Goal: Information Seeking & Learning: Check status

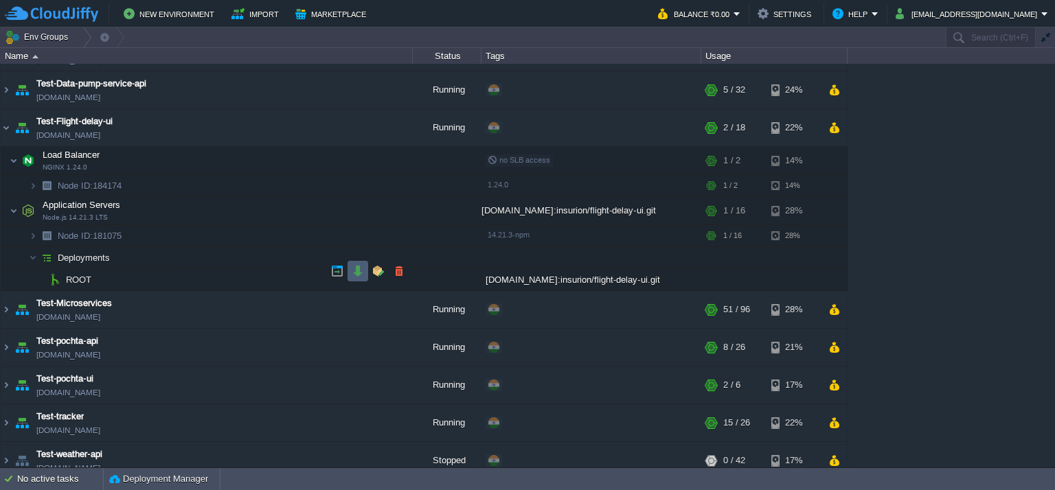
click at [358, 268] on button "button" at bounding box center [358, 271] width 12 height 12
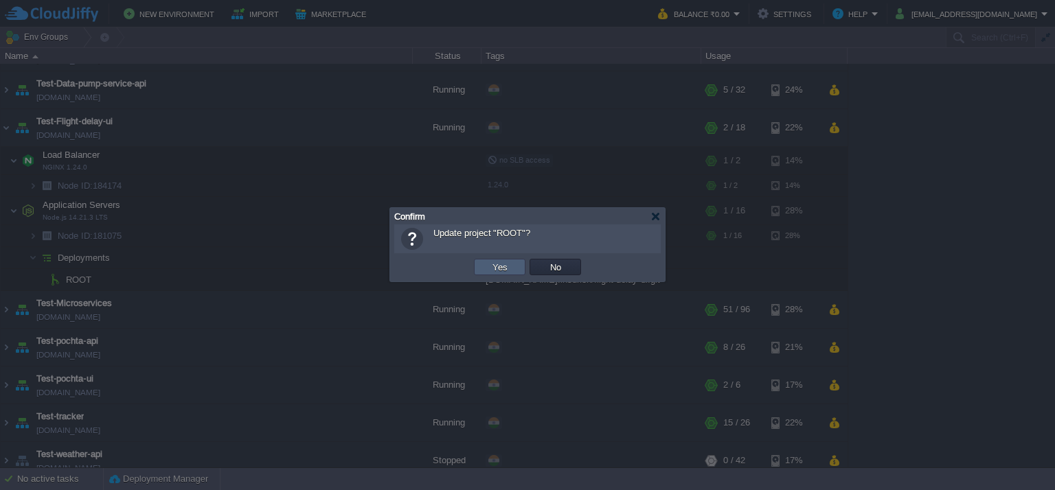
click at [501, 261] on button "Yes" at bounding box center [499, 267] width 23 height 12
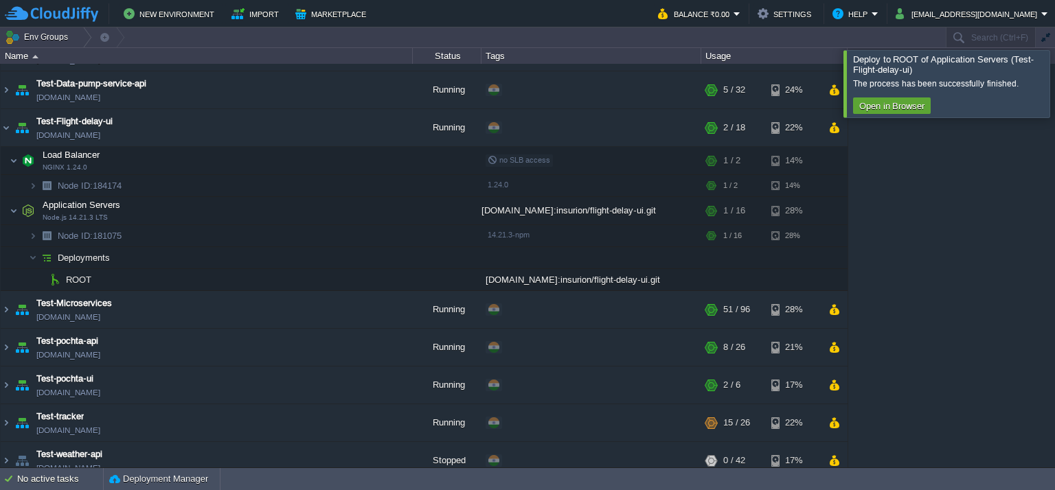
click at [1054, 73] on div at bounding box center [1071, 83] width 0 height 67
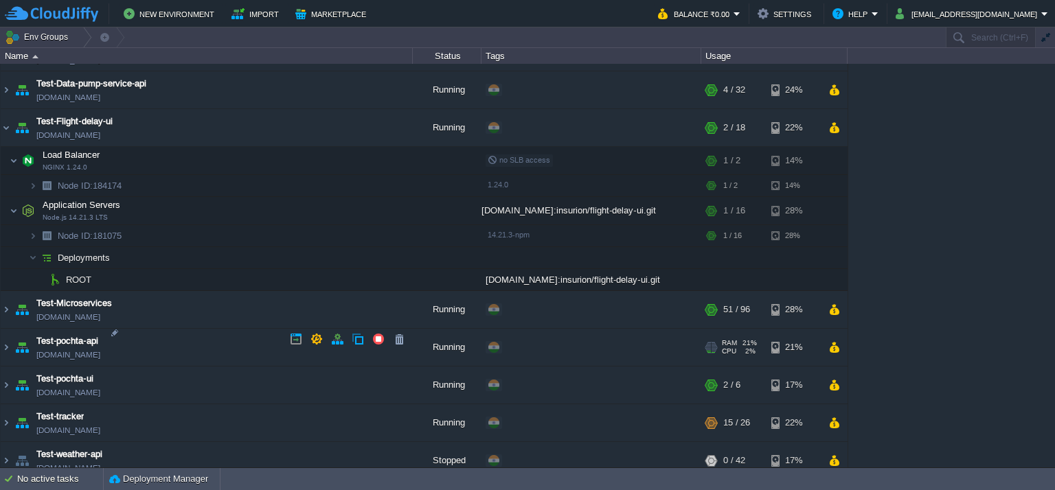
scroll to position [1497, 0]
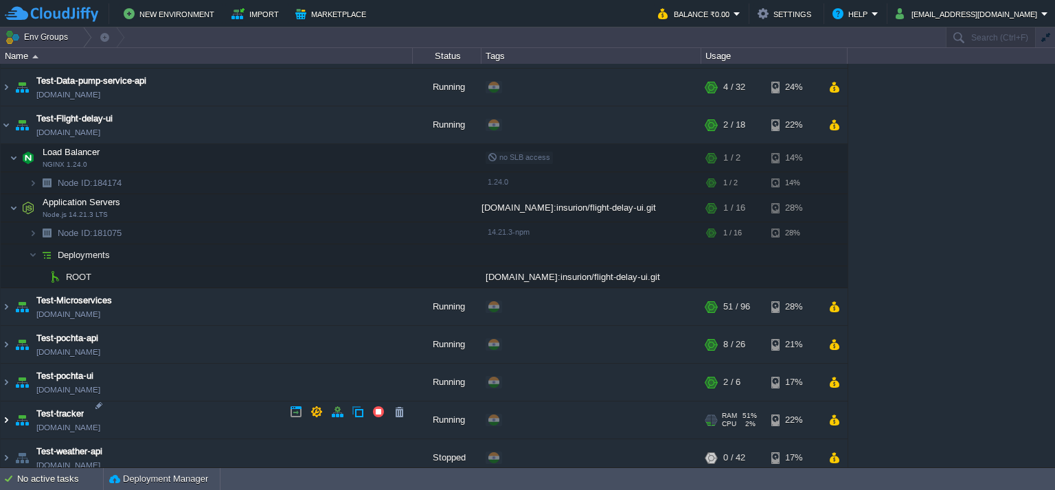
click at [5, 409] on img at bounding box center [6, 420] width 11 height 37
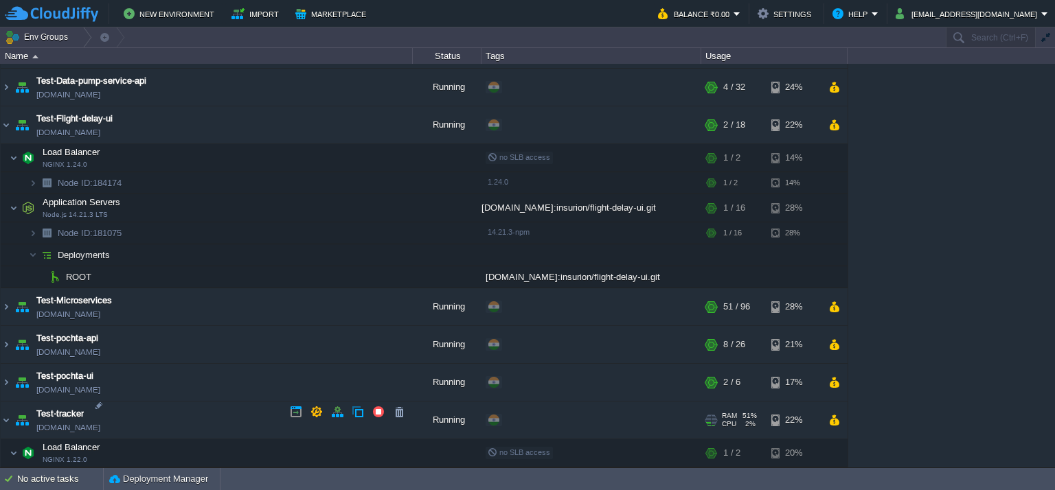
scroll to position [1736, 0]
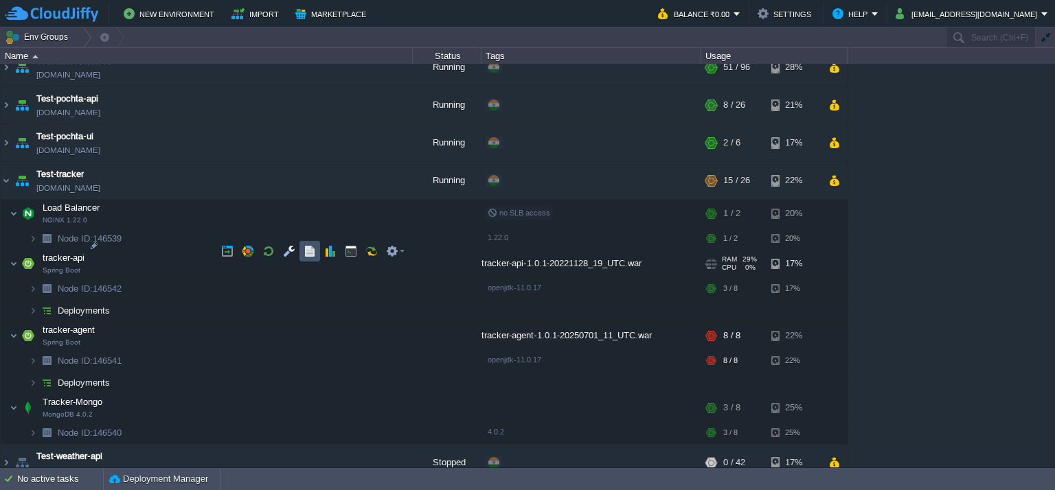
click at [314, 249] on button "button" at bounding box center [309, 251] width 12 height 12
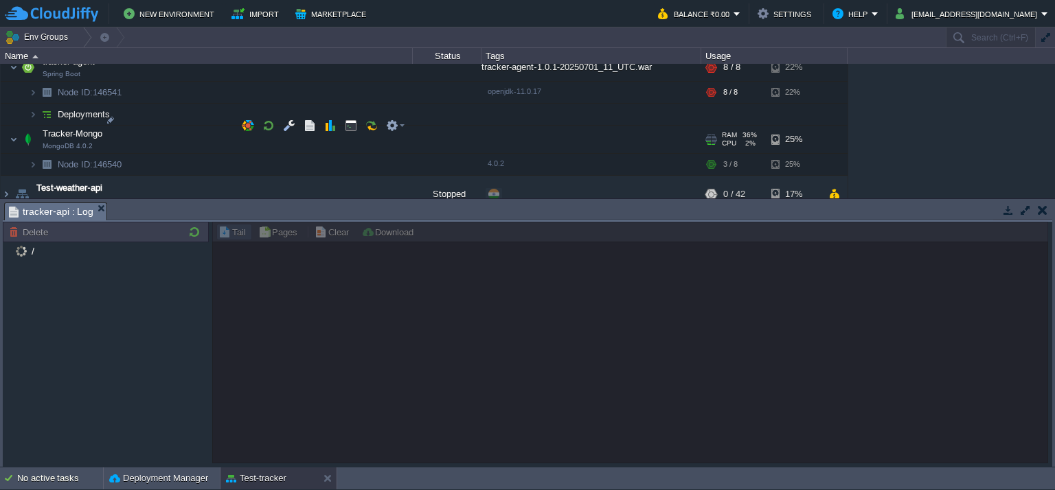
scroll to position [1934, 0]
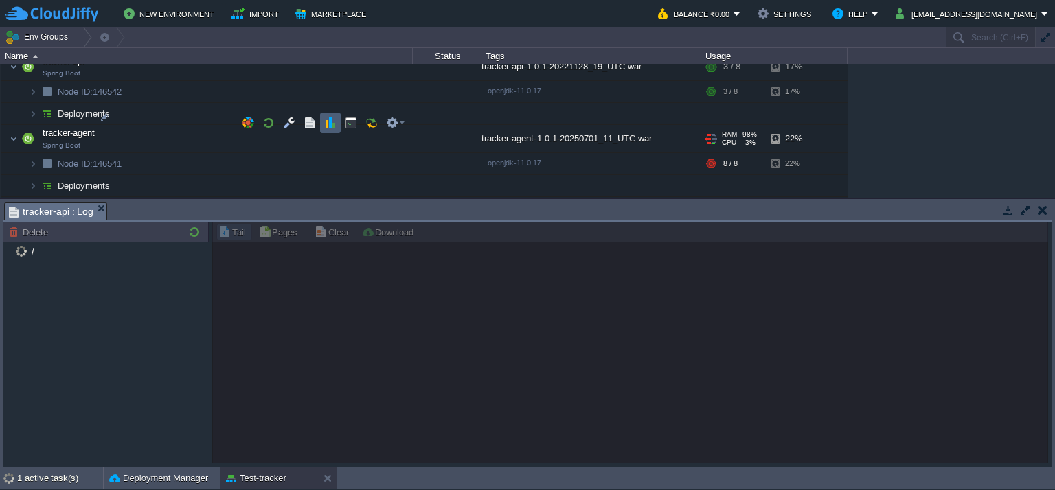
click at [325, 123] on button "button" at bounding box center [330, 123] width 12 height 12
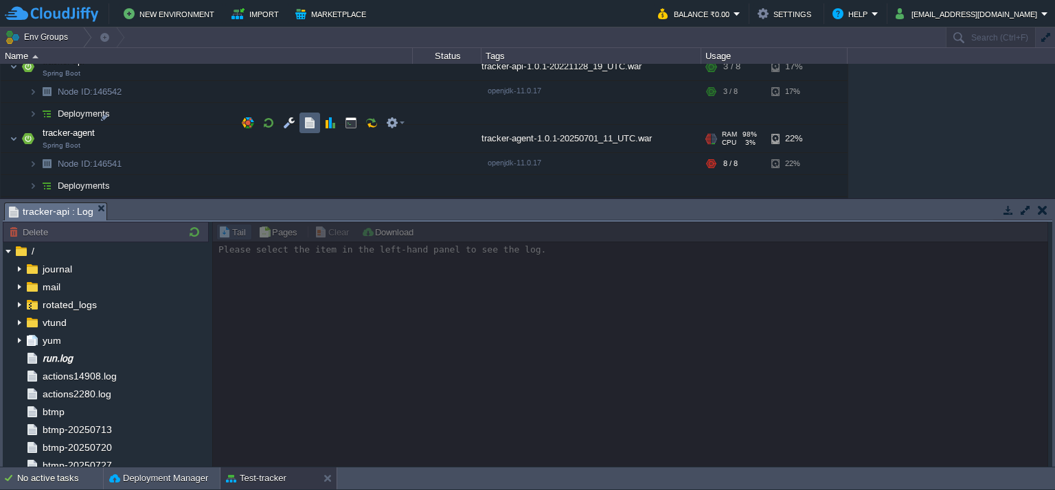
click at [310, 126] on button "button" at bounding box center [309, 123] width 12 height 12
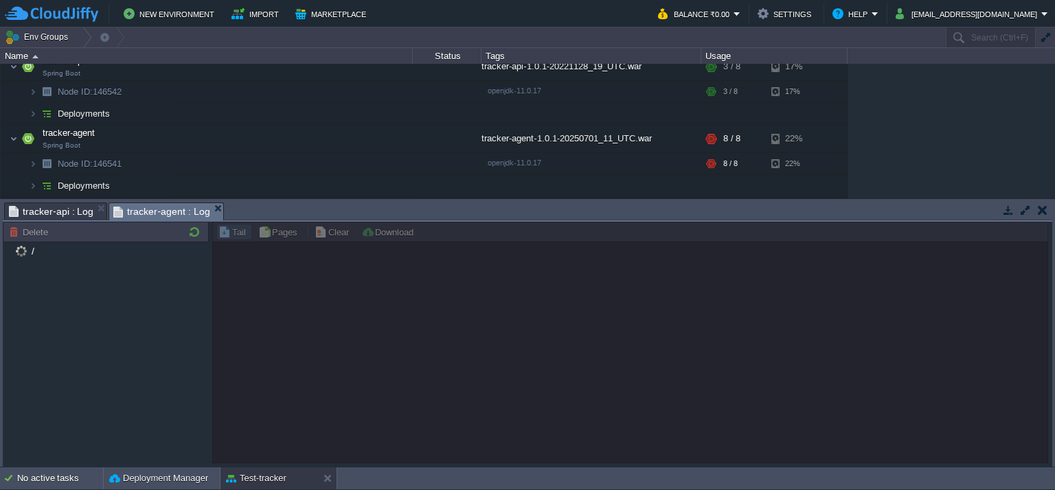
click at [62, 206] on span "tracker-api : Log" at bounding box center [51, 211] width 84 height 16
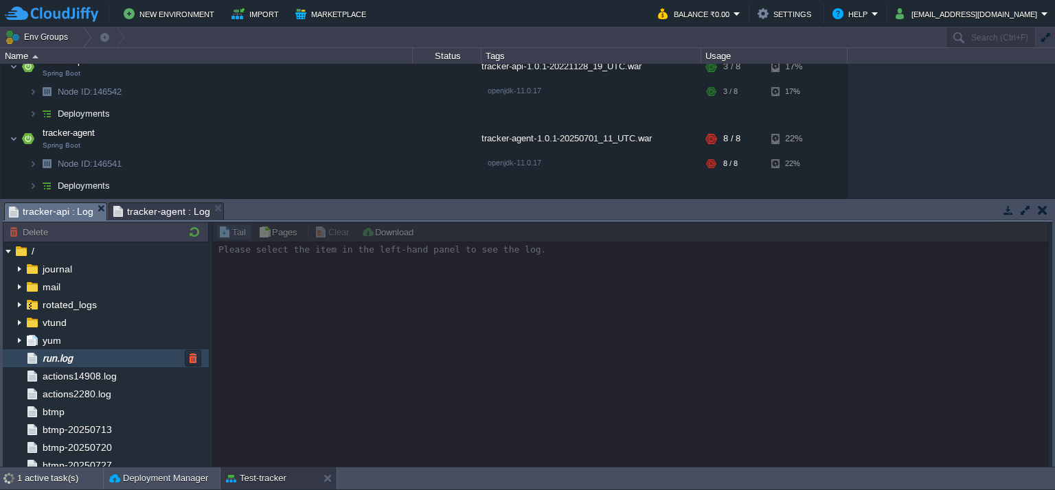
click at [70, 352] on span "run.log" at bounding box center [57, 358] width 35 height 12
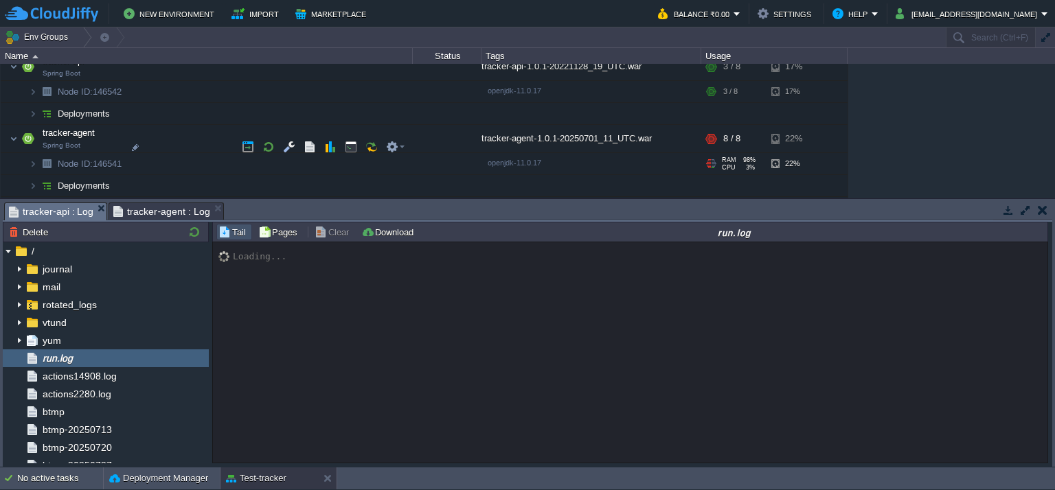
drag, startPoint x: 236, startPoint y: 201, endPoint x: 236, endPoint y: 150, distance: 51.5
click at [236, 150] on div "Env Groups Search (Ctrl+F) auto-gen Name Status Tags Usage Build_Maven [DOMAIN_…" at bounding box center [527, 247] width 1055 height 440
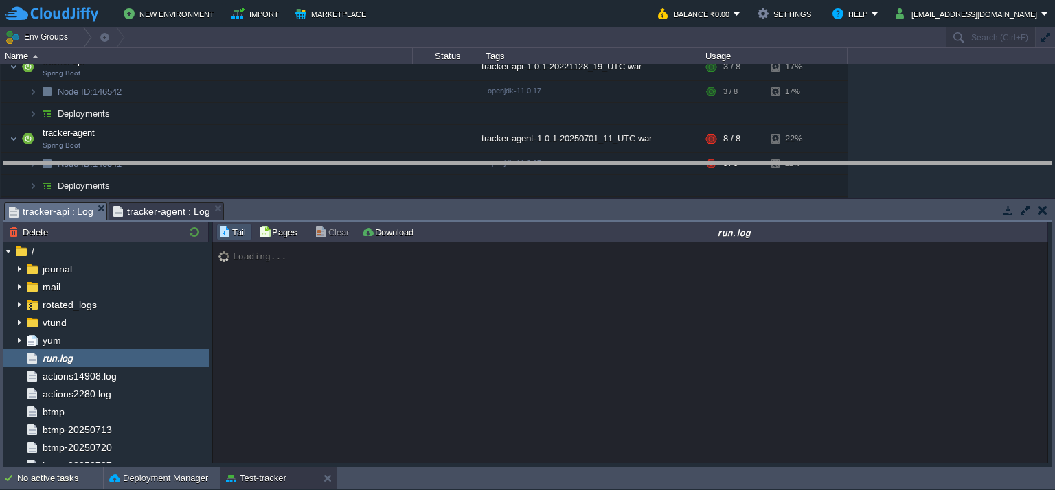
drag, startPoint x: 291, startPoint y: 207, endPoint x: 288, endPoint y: 161, distance: 45.4
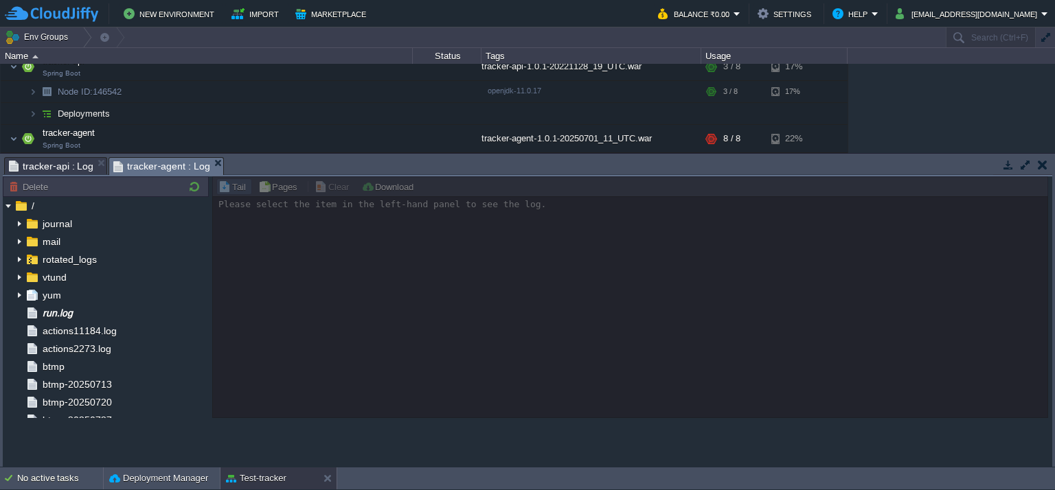
click at [154, 168] on span "tracker-agent : Log" at bounding box center [161, 166] width 96 height 17
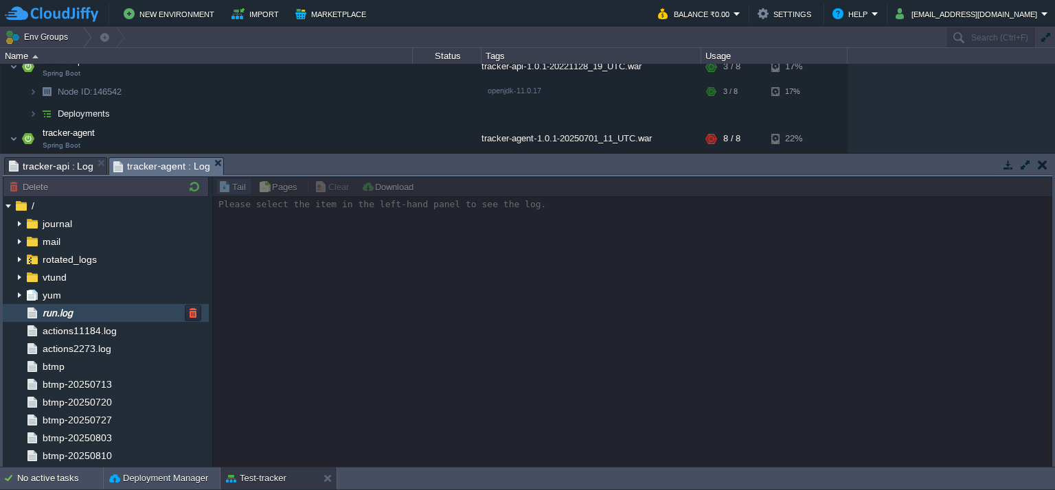
click at [96, 315] on div "run.log" at bounding box center [106, 313] width 206 height 18
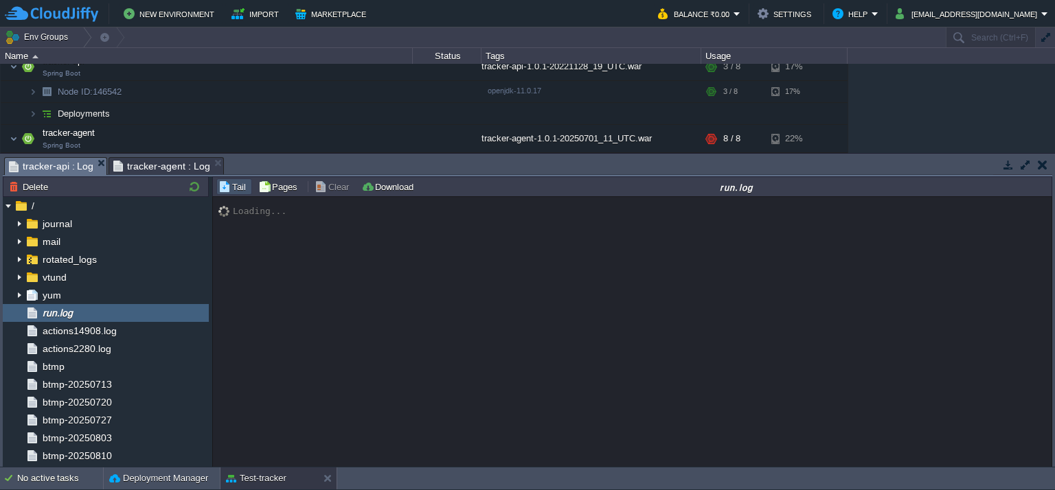
click at [71, 164] on span "tracker-api : Log" at bounding box center [51, 166] width 84 height 17
click at [141, 164] on span "tracker-agent : Log" at bounding box center [161, 166] width 96 height 16
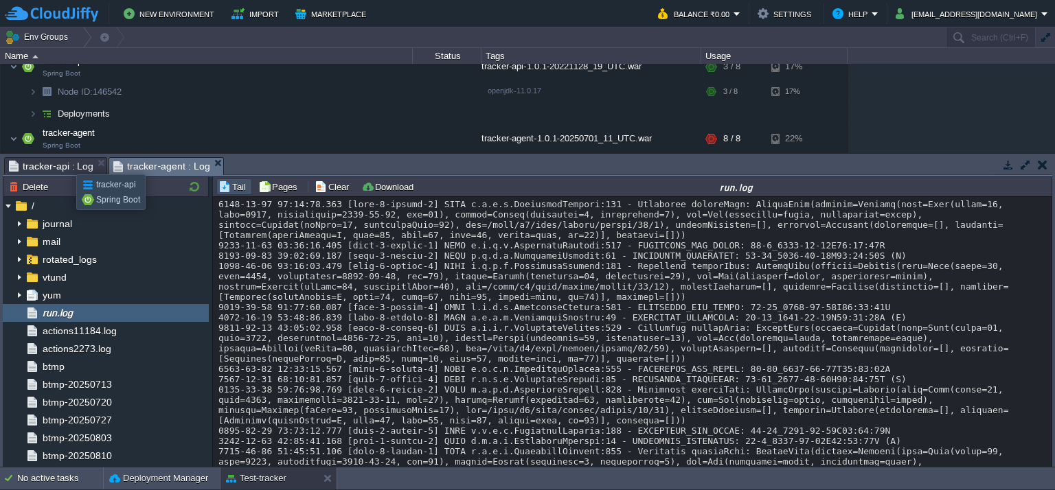
scroll to position [20186, 0]
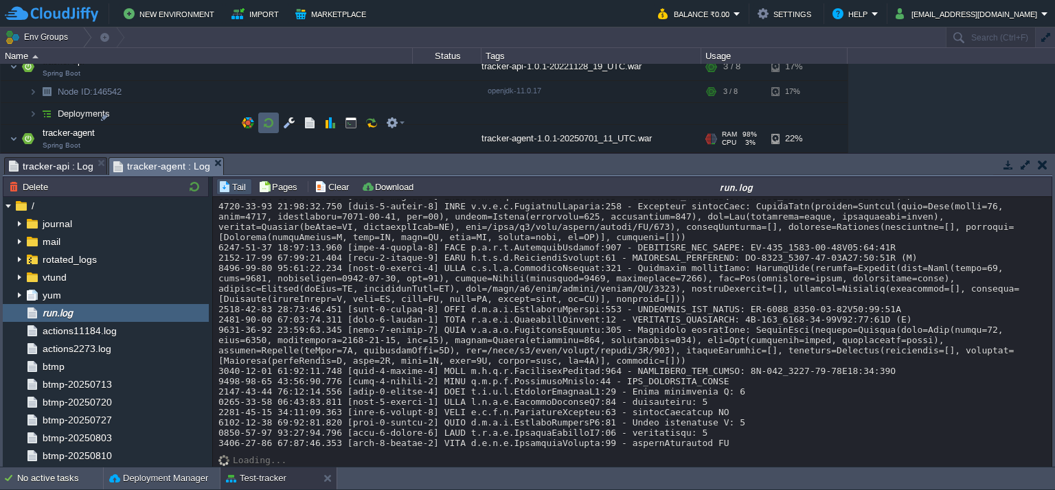
click at [264, 119] on button "button" at bounding box center [268, 123] width 12 height 12
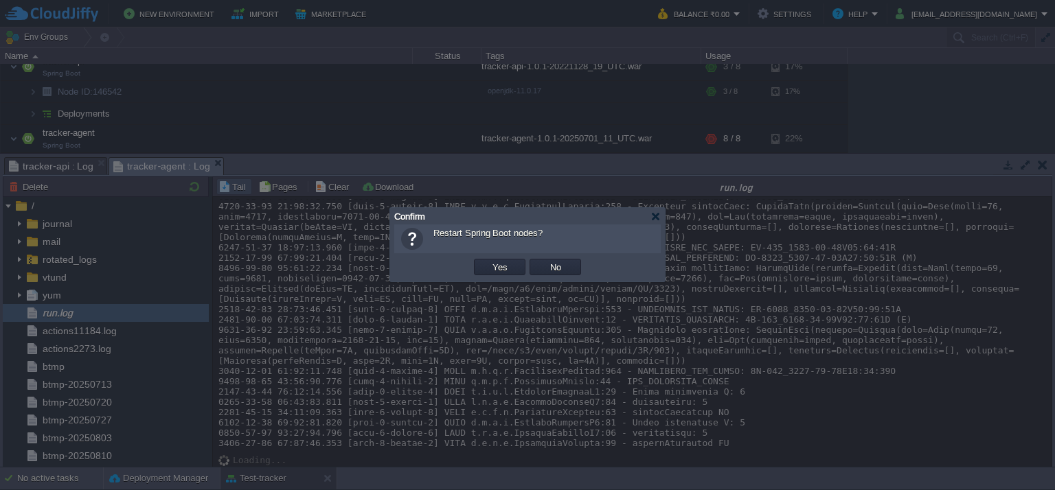
click at [518, 260] on td "Yes" at bounding box center [499, 267] width 51 height 16
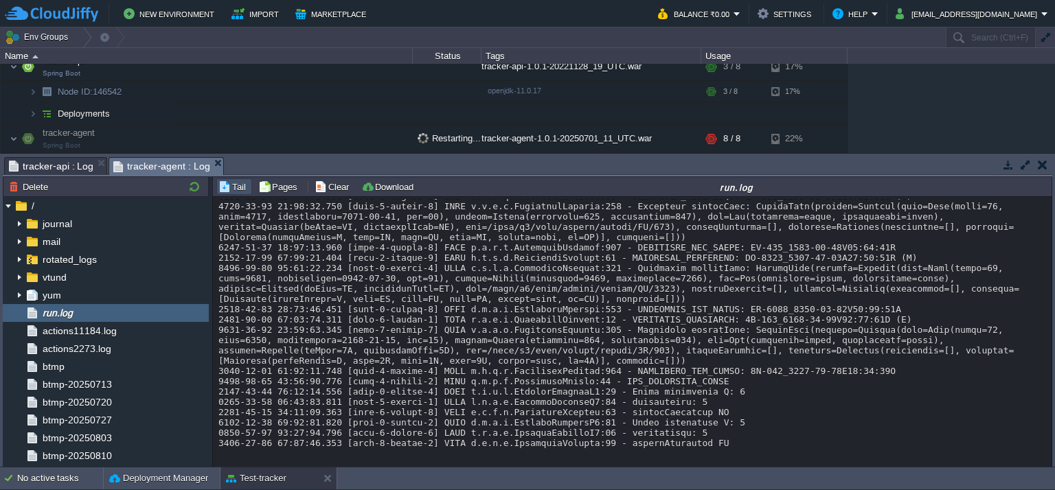
click at [220, 165] on em "tracker-agent : Log" at bounding box center [167, 166] width 109 height 17
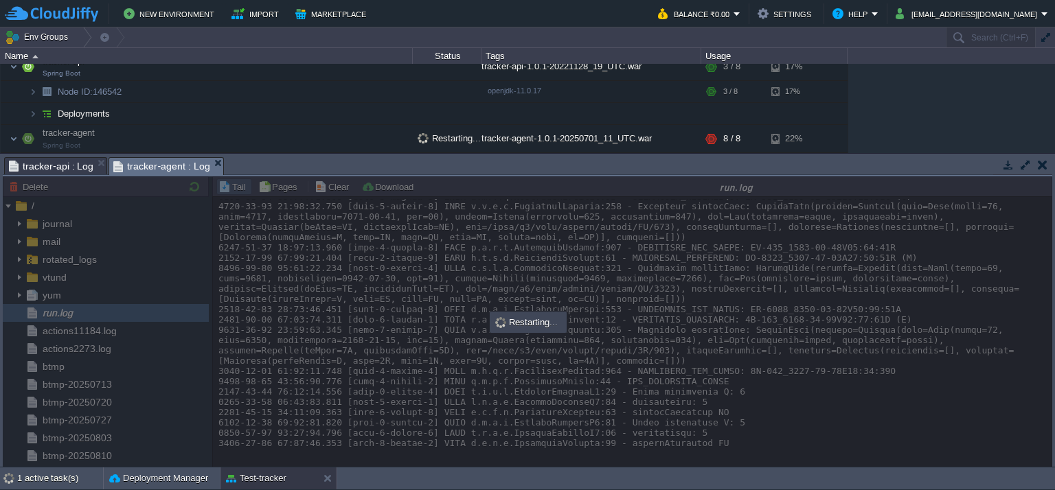
click at [218, 165] on em "tracker-agent : Log" at bounding box center [167, 166] width 109 height 17
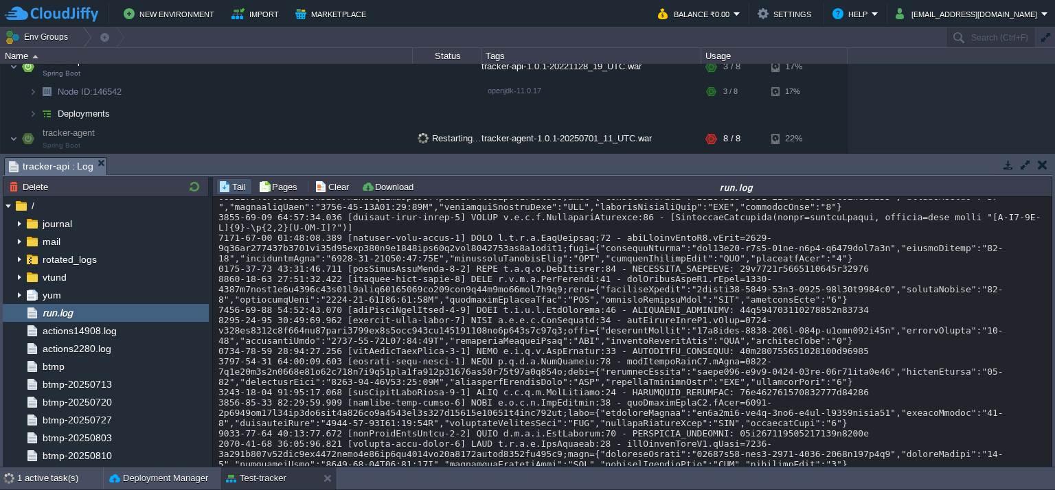
scroll to position [961, 0]
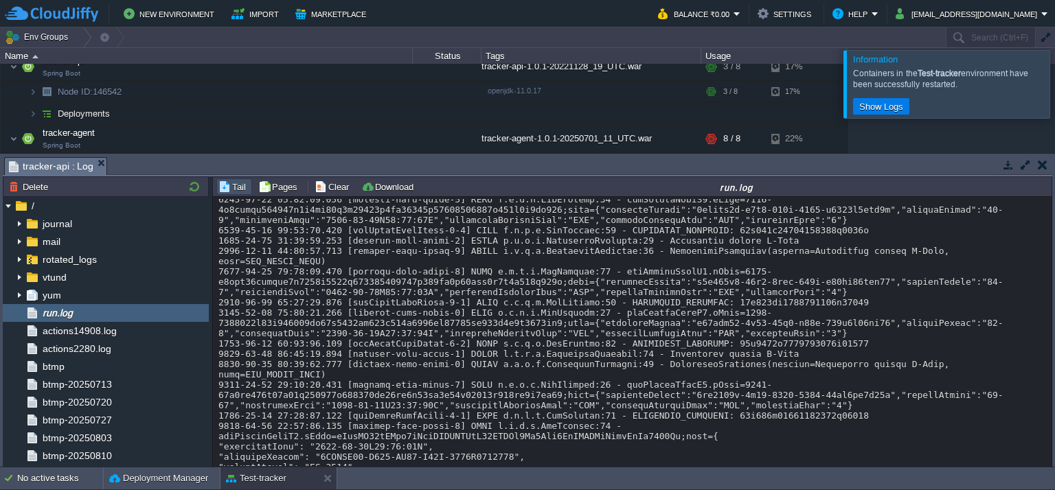
scroll to position [10763, 0]
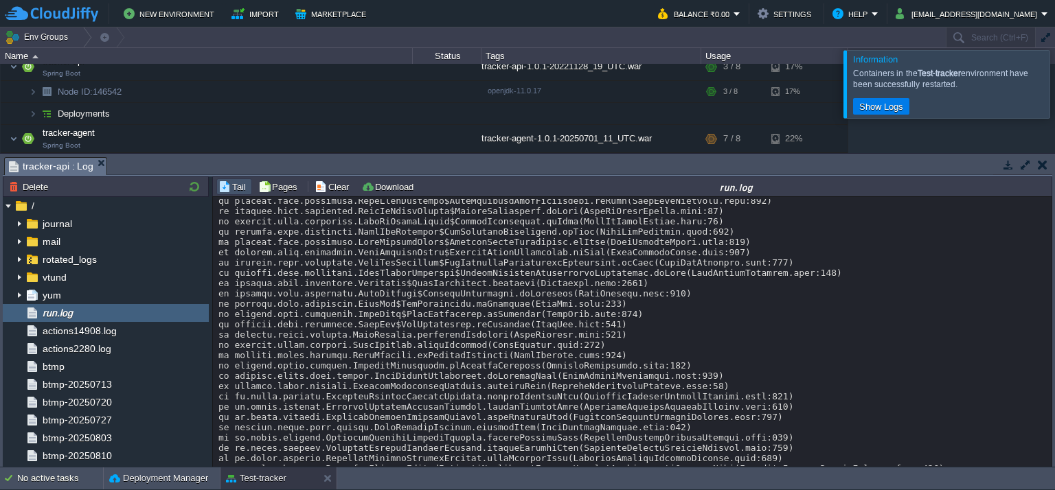
scroll to position [10832, 0]
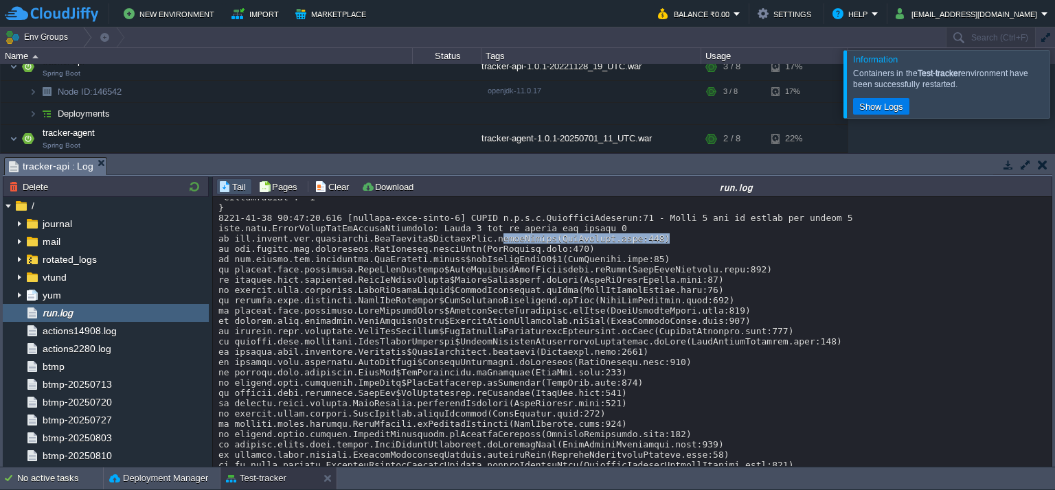
drag, startPoint x: 479, startPoint y: 363, endPoint x: 639, endPoint y: 359, distance: 160.0
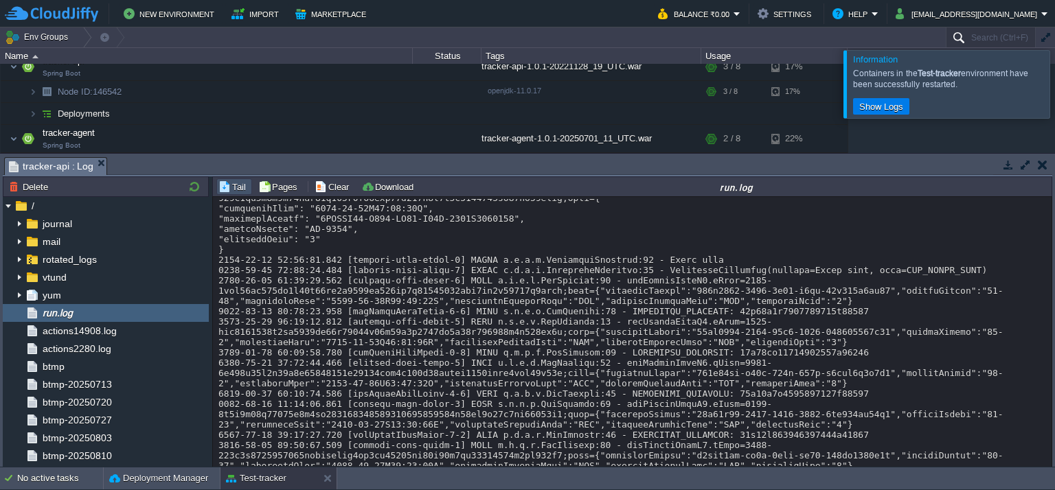
scroll to position [18887, 0]
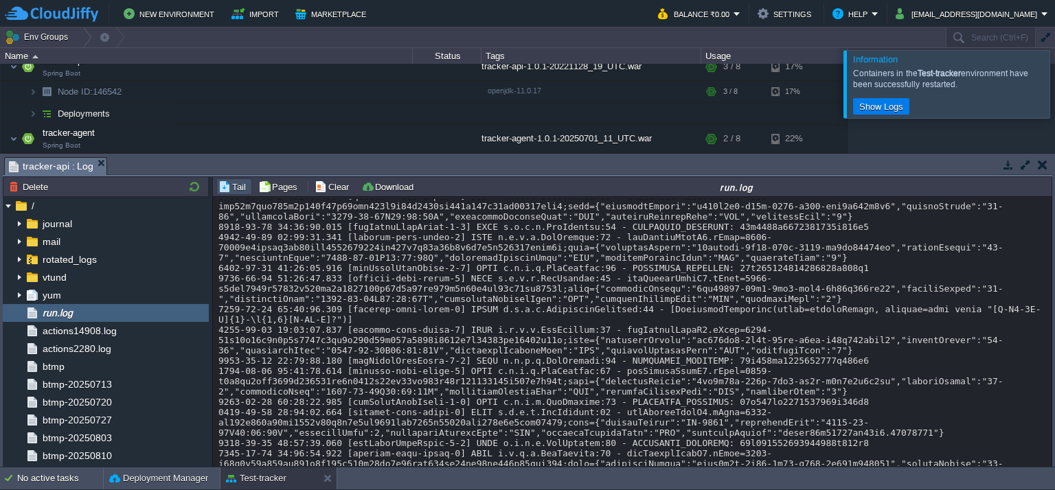
click at [216, 334] on div "Loading..." at bounding box center [633, 332] width 840 height 271
drag, startPoint x: 218, startPoint y: 330, endPoint x: 866, endPoint y: 348, distance: 648.4
copy div "[DATE] 10:54:37.724 [reactor-http-epoll-3] INFO o.i.a.c.ApiHandler:44 - getFlig…"
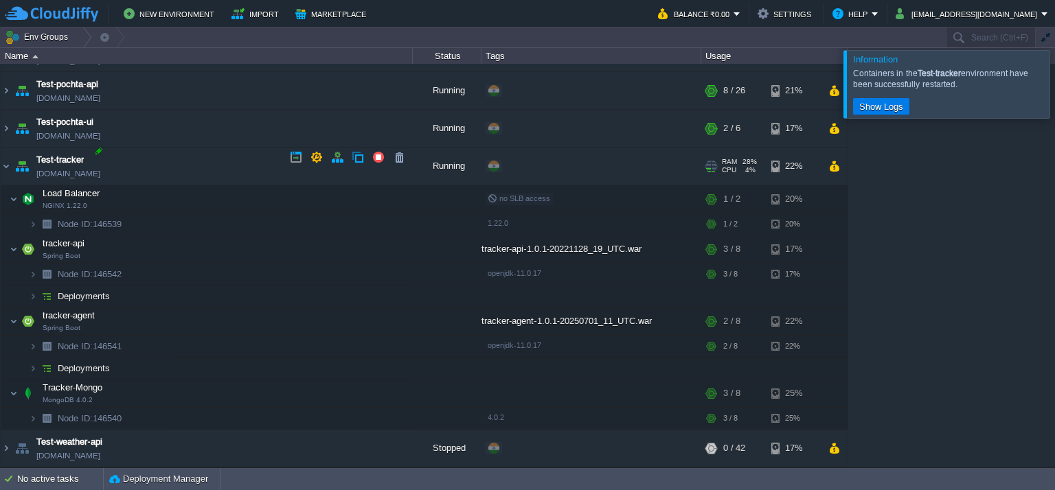
scroll to position [1741, 0]
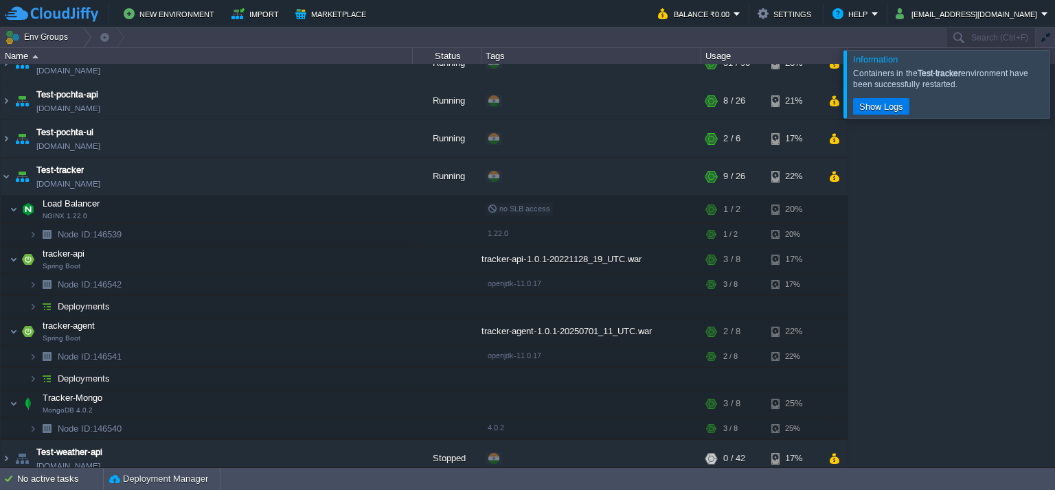
click at [1054, 86] on div at bounding box center [1071, 83] width 0 height 67
